Goal: Go to known website: Access a specific website the user already knows

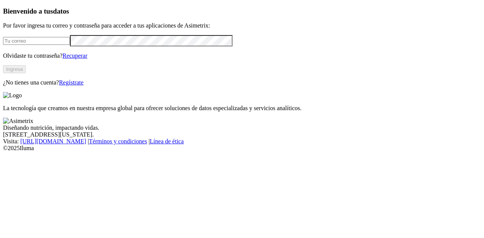
type input "[PERSON_NAME][EMAIL_ADDRESS][PERSON_NAME][DOMAIN_NAME]"
click at [26, 73] on button "Ingresa" at bounding box center [14, 69] width 23 height 8
